Goal: Information Seeking & Learning: Understand process/instructions

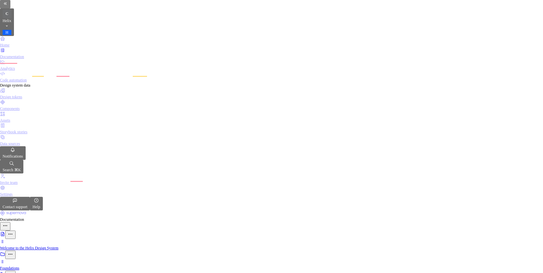
scroll to position [161, 0]
type textarea "*"
drag, startPoint x: 327, startPoint y: 189, endPoint x: 190, endPoint y: 186, distance: 136.6
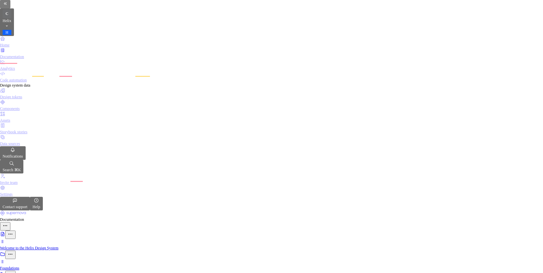
scroll to position [303, 0]
type textarea "*"
paste input "[URL][DOMAIN_NAME]"
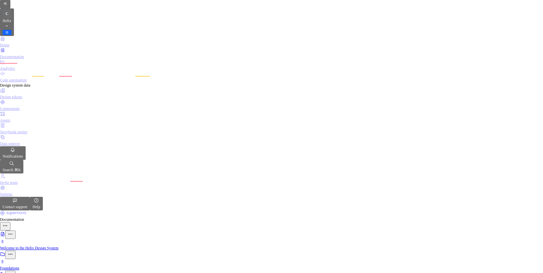
scroll to position [0, 162]
type input "[URL][DOMAIN_NAME]"
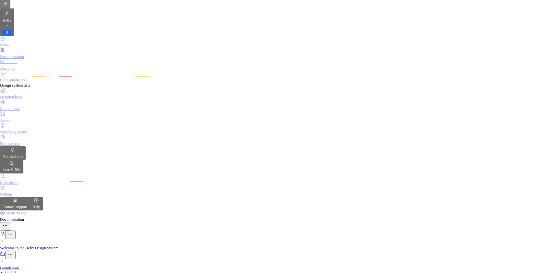
type textarea "*"
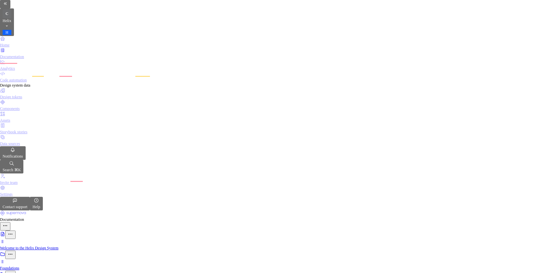
paste input "[URL][DOMAIN_NAME]"
type input "[URL][DOMAIN_NAME]"
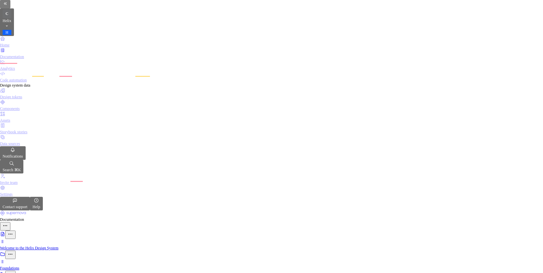
click at [308, 136] on div "Don't" at bounding box center [301, 138] width 12 height 5
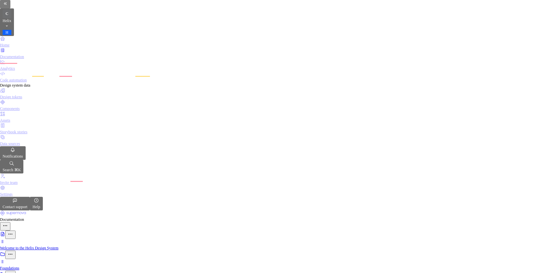
scroll to position [303, 0]
type textarea "*"
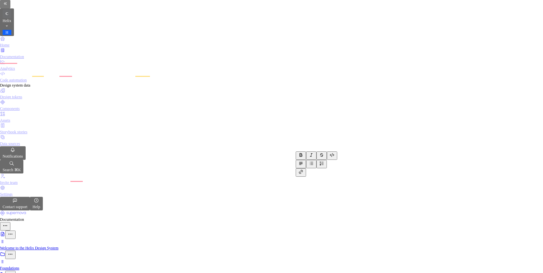
drag, startPoint x: 308, startPoint y: 169, endPoint x: 294, endPoint y: 169, distance: 13.6
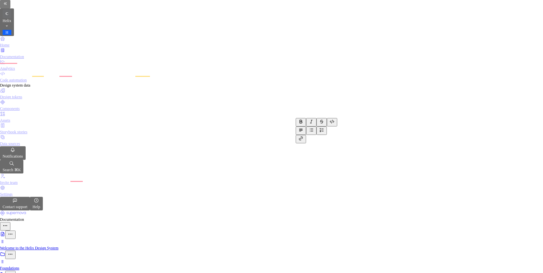
drag, startPoint x: 338, startPoint y: 158, endPoint x: 296, endPoint y: 136, distance: 47.3
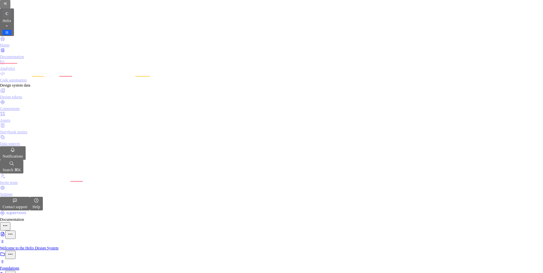
type textarea "*"
